Goal: Information Seeking & Learning: Check status

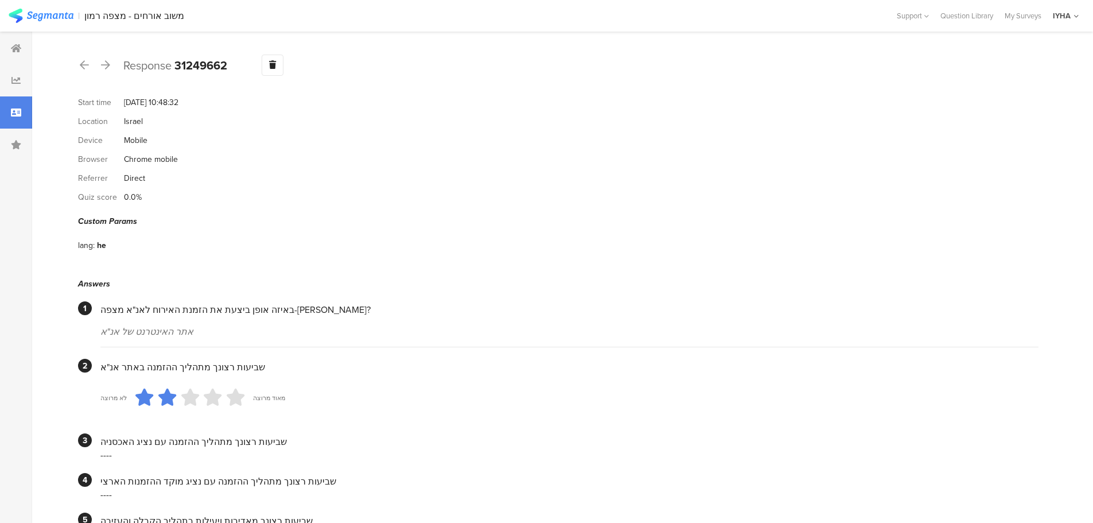
click at [15, 112] on icon at bounding box center [16, 112] width 10 height 9
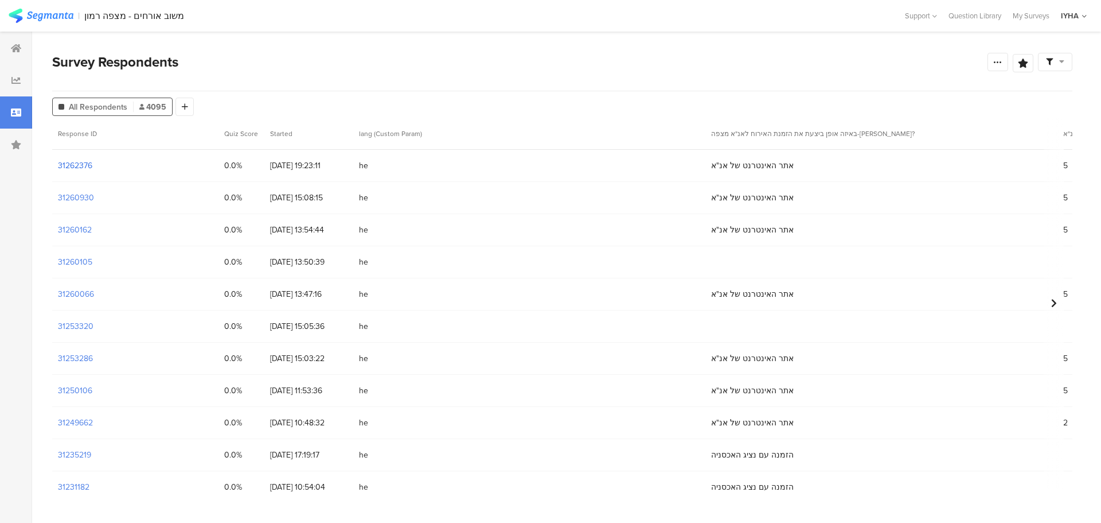
click at [81, 164] on section "31262376" at bounding box center [75, 165] width 34 height 12
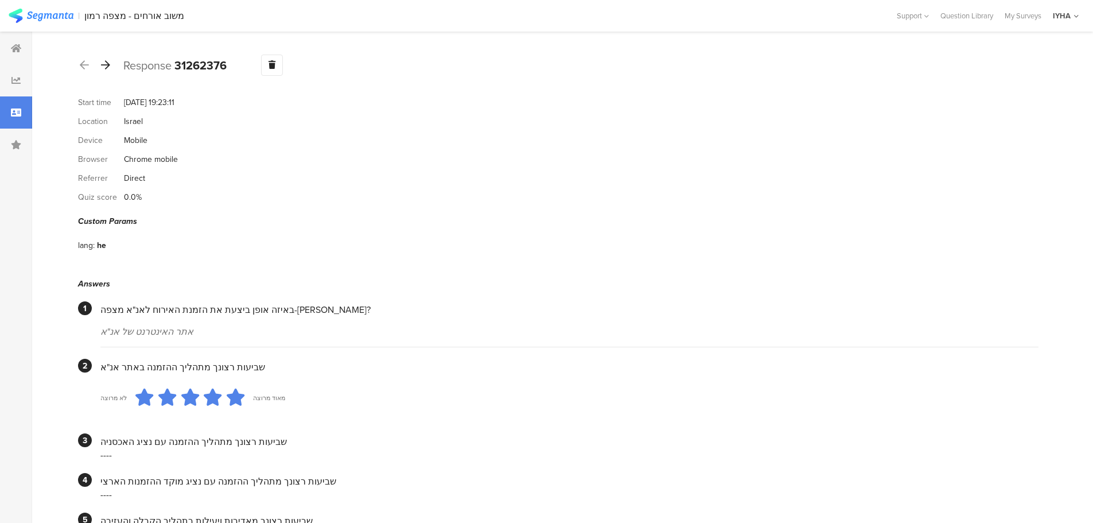
click at [111, 71] on div at bounding box center [105, 65] width 13 height 18
click at [108, 66] on icon at bounding box center [105, 65] width 9 height 10
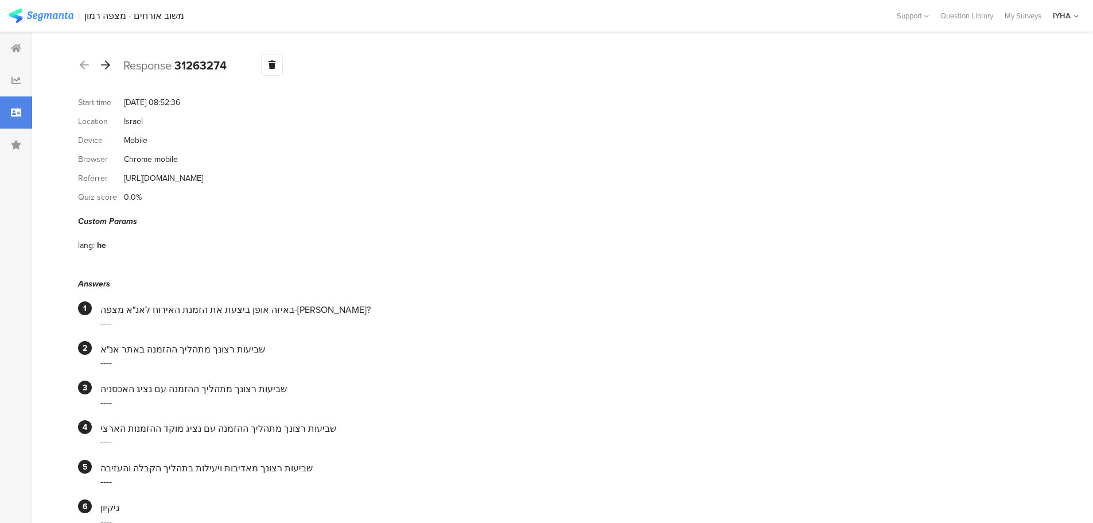
click at [108, 66] on icon at bounding box center [105, 65] width 9 height 10
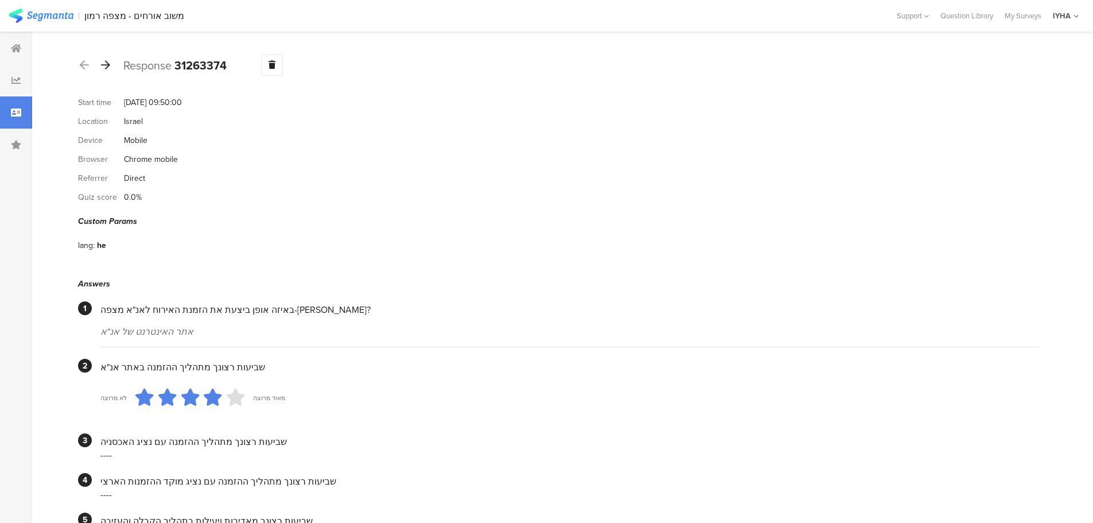
click at [108, 66] on icon at bounding box center [105, 65] width 9 height 10
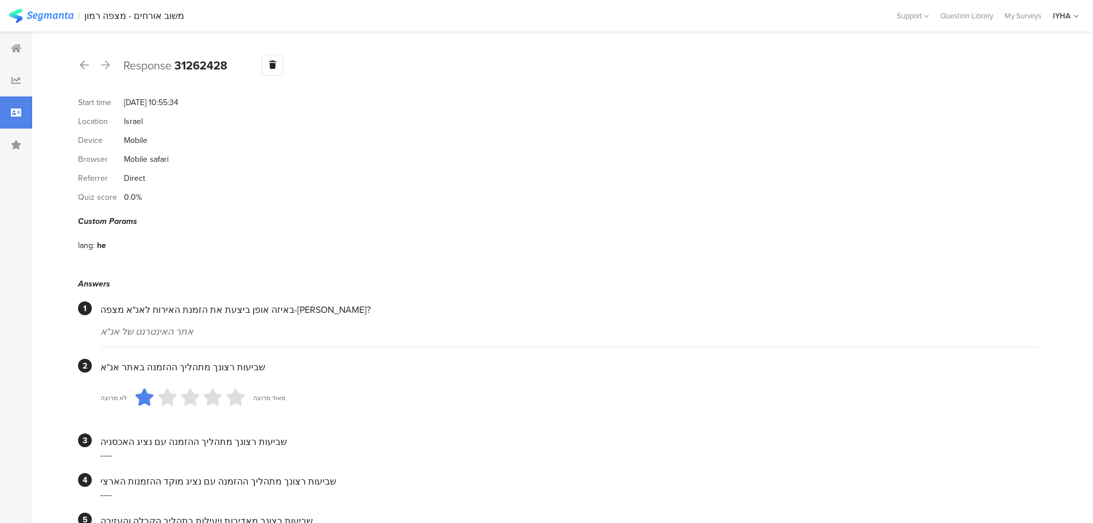
click at [108, 66] on icon at bounding box center [105, 65] width 9 height 10
click at [83, 69] on icon at bounding box center [84, 65] width 9 height 10
click at [83, 65] on icon at bounding box center [84, 65] width 9 height 10
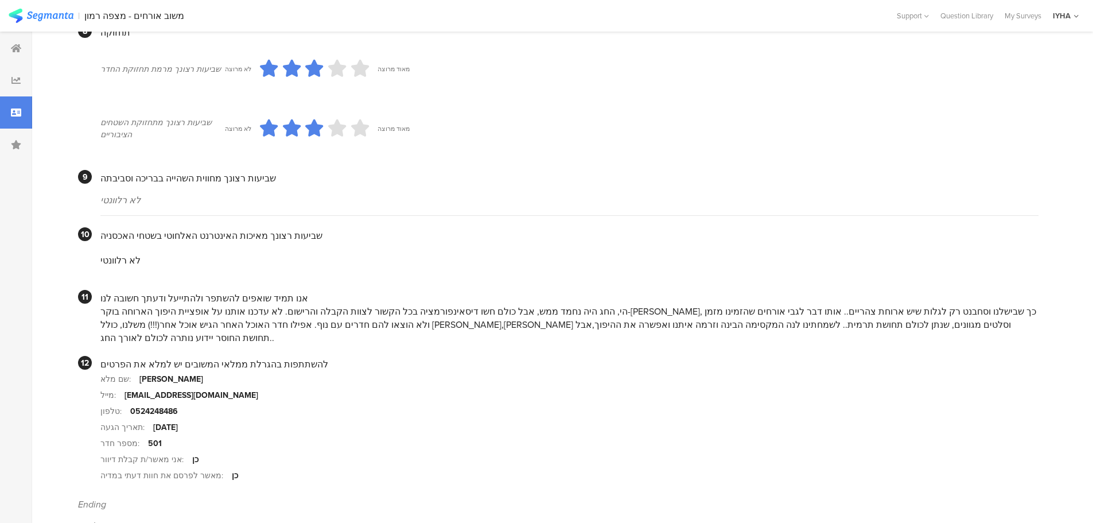
scroll to position [981, 0]
